Goal: Browse casually

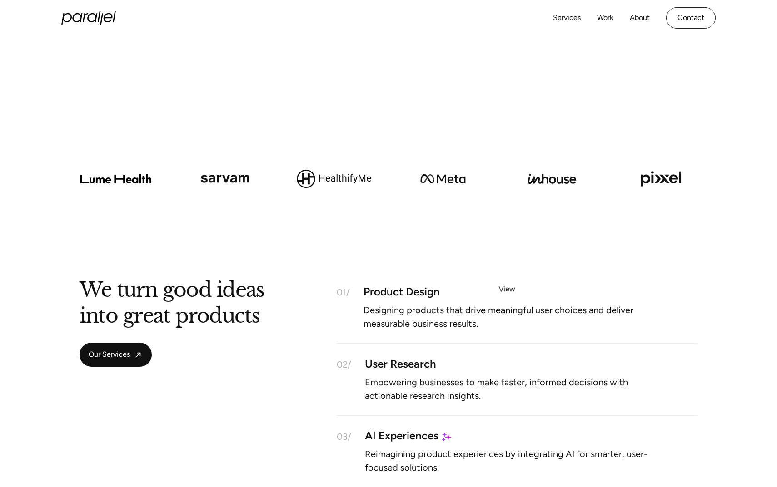
scroll to position [583, 0]
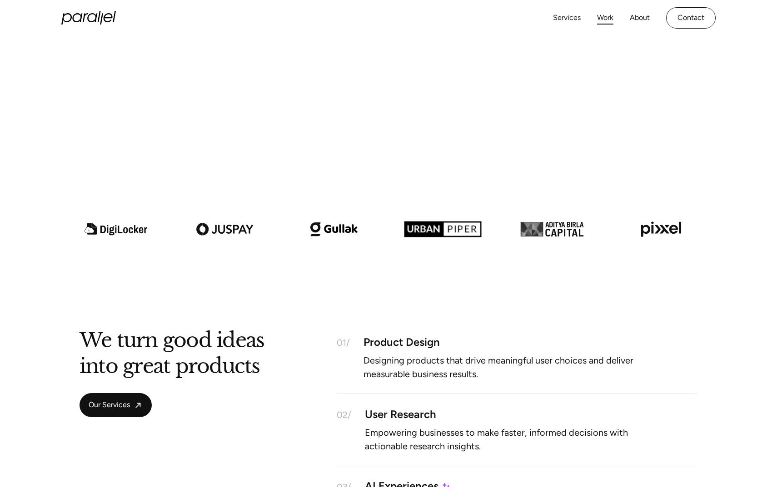
click at [609, 13] on link "Work" at bounding box center [605, 17] width 16 height 13
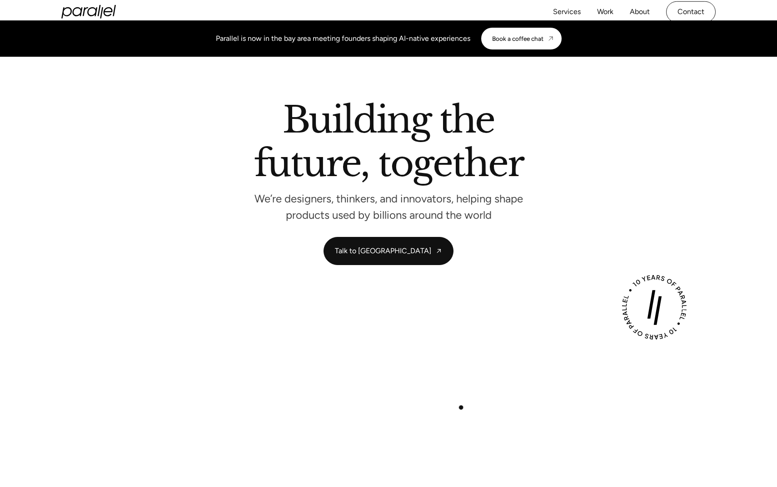
scroll to position [0, 0]
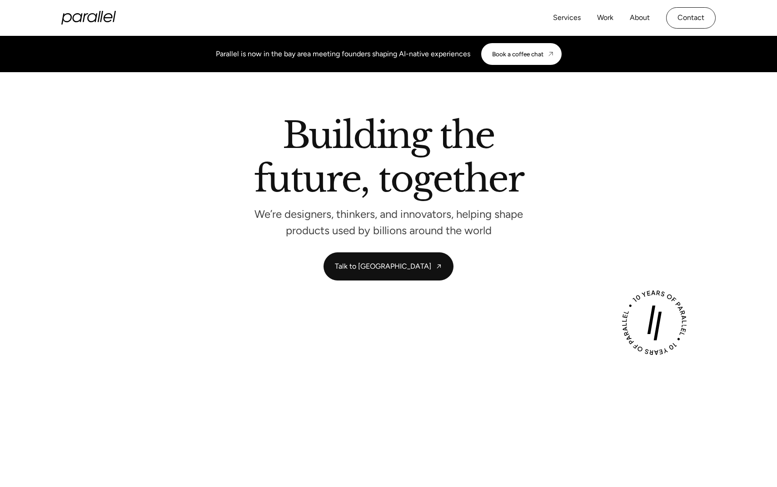
click at [69, 16] on icon "home" at bounding box center [88, 18] width 54 height 14
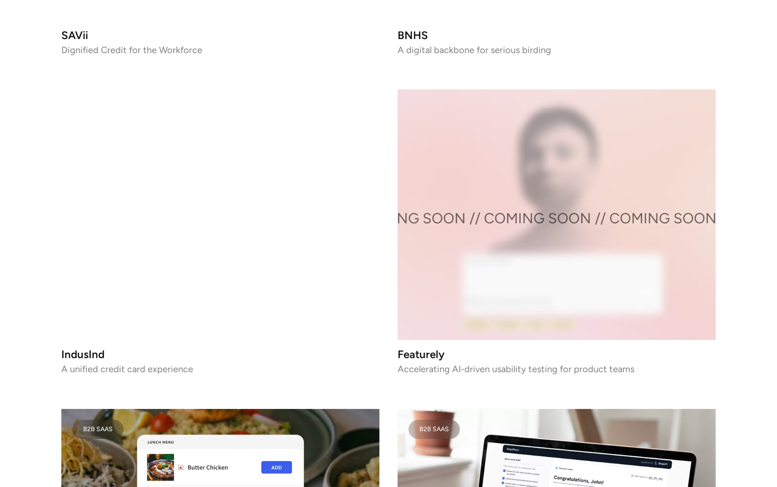
scroll to position [1498, 0]
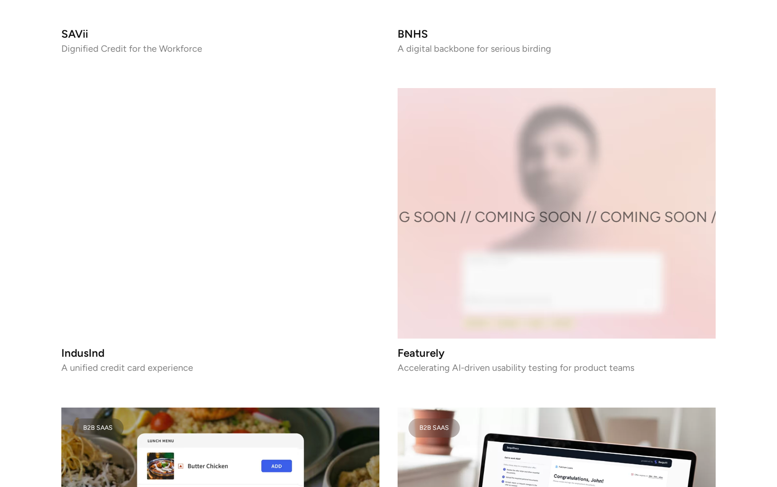
click at [314, 165] on video at bounding box center [220, 213] width 318 height 251
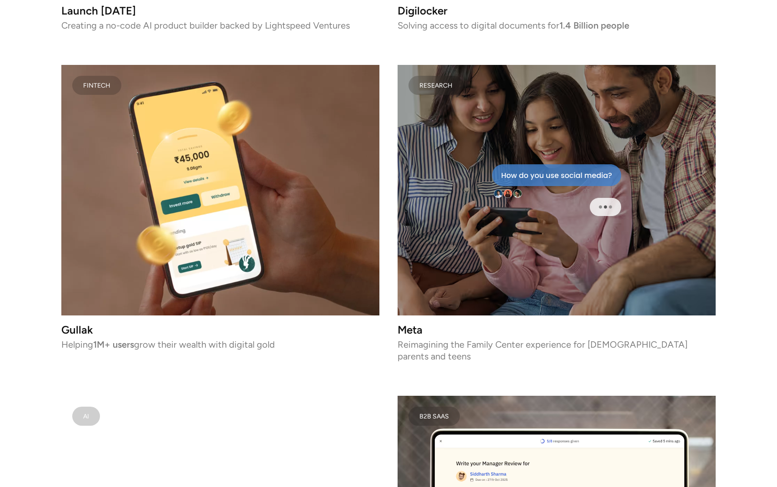
scroll to position [2800, 0]
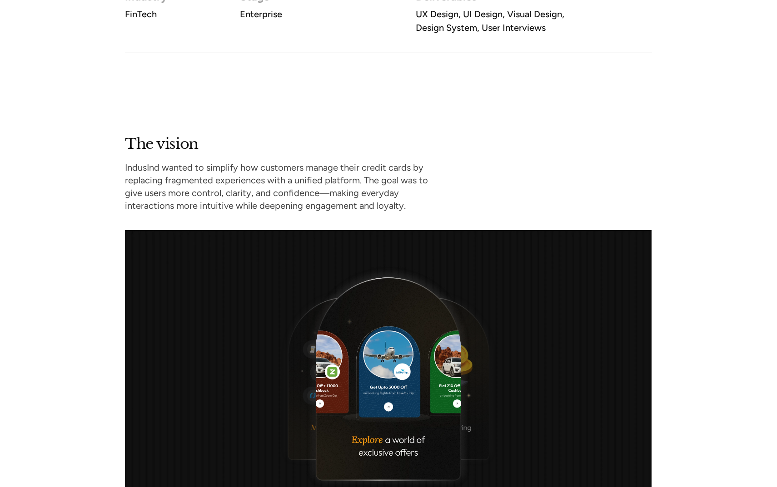
scroll to position [681, 0]
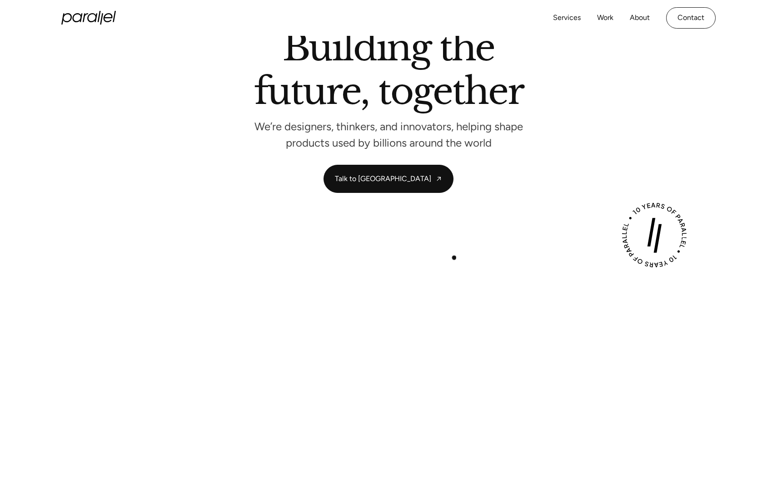
scroll to position [89, 0]
click at [373, 246] on div "Play with Sound" at bounding box center [388, 422] width 654 height 368
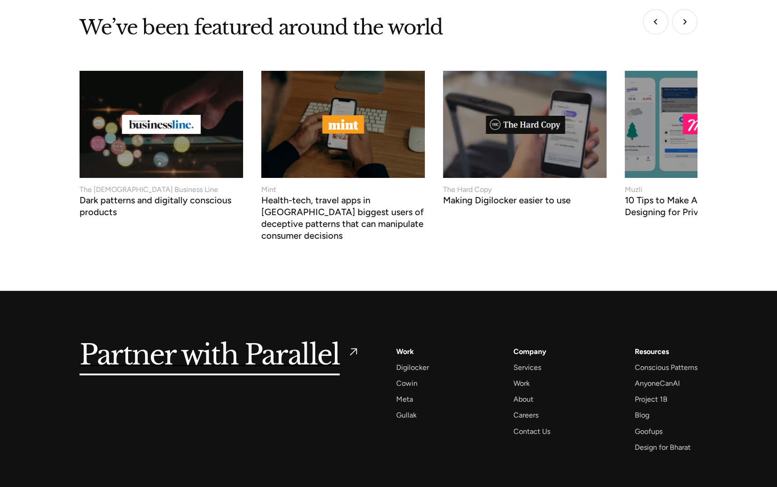
scroll to position [3411, 0]
